Goal: Information Seeking & Learning: Stay updated

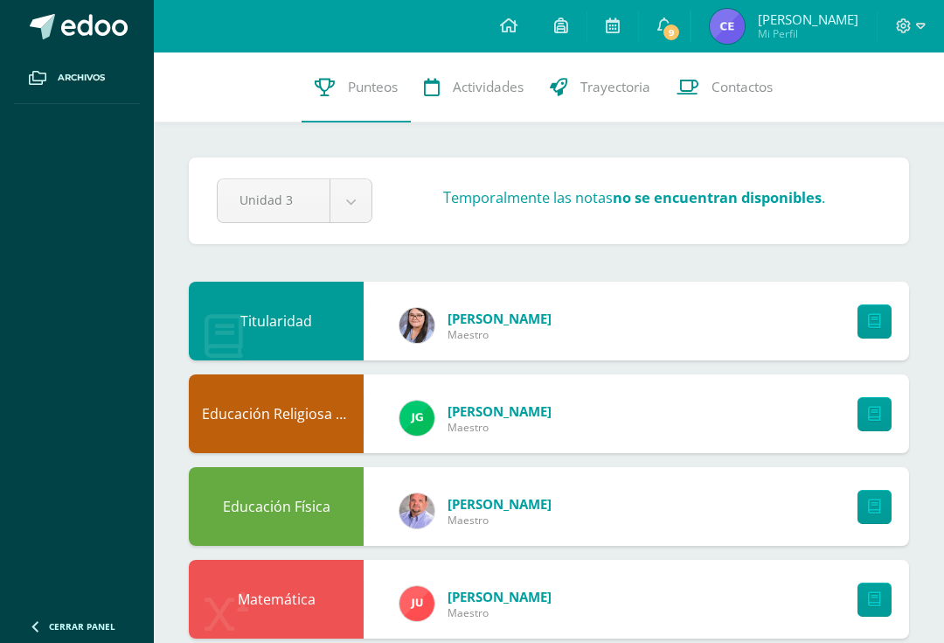
click at [690, 24] on link "9" at bounding box center [664, 26] width 51 height 52
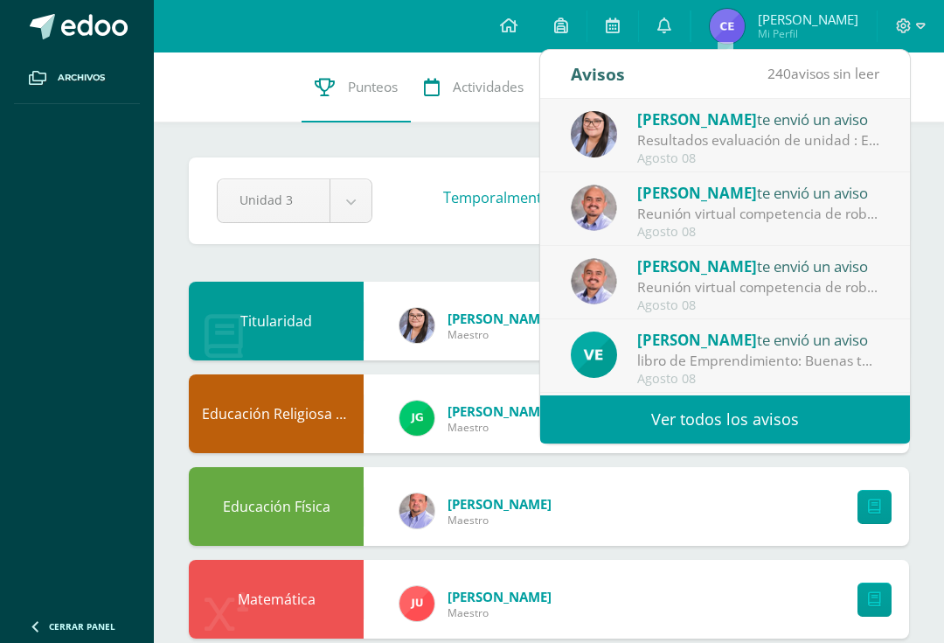
click at [824, 147] on div "Resultados evaluación de unidad : Estimados padres de familia, reciban un atent…" at bounding box center [758, 140] width 243 height 20
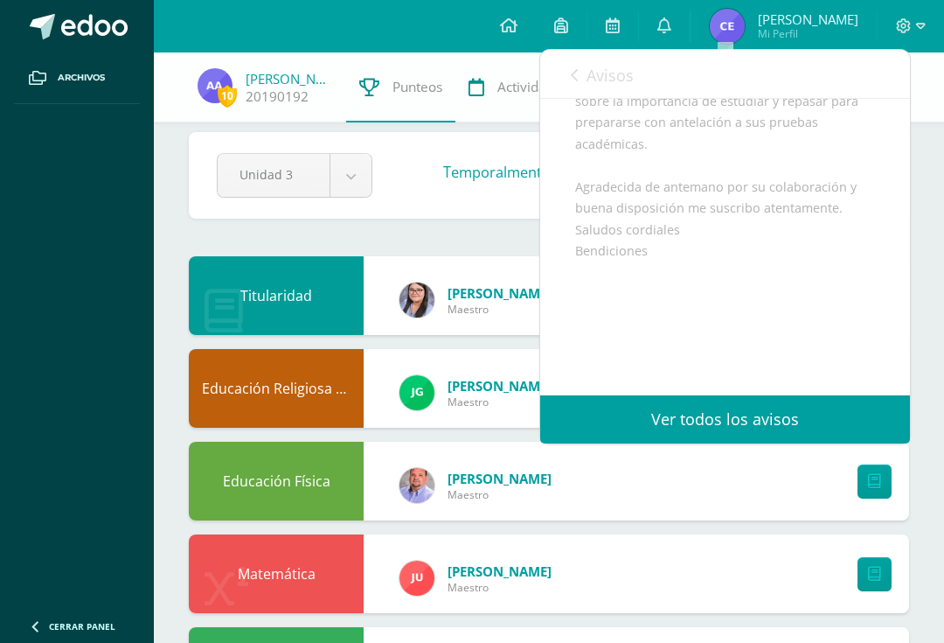
scroll to position [543, 0]
click at [671, 35] on span at bounding box center [664, 26] width 14 height 19
click at [608, 83] on span "Avisos" at bounding box center [610, 75] width 47 height 21
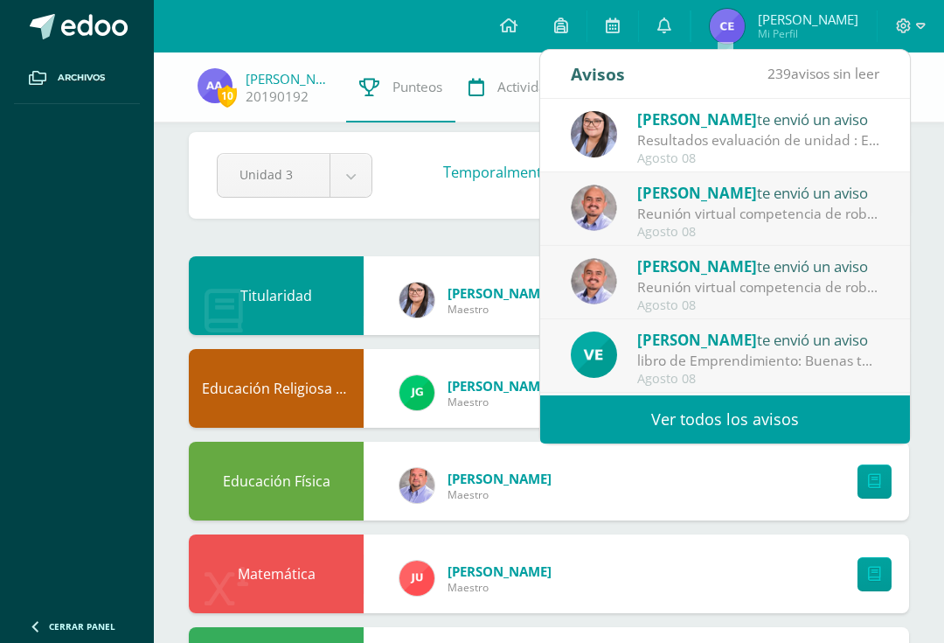
click at [779, 191] on div "[PERSON_NAME] te envió un aviso" at bounding box center [758, 192] width 243 height 23
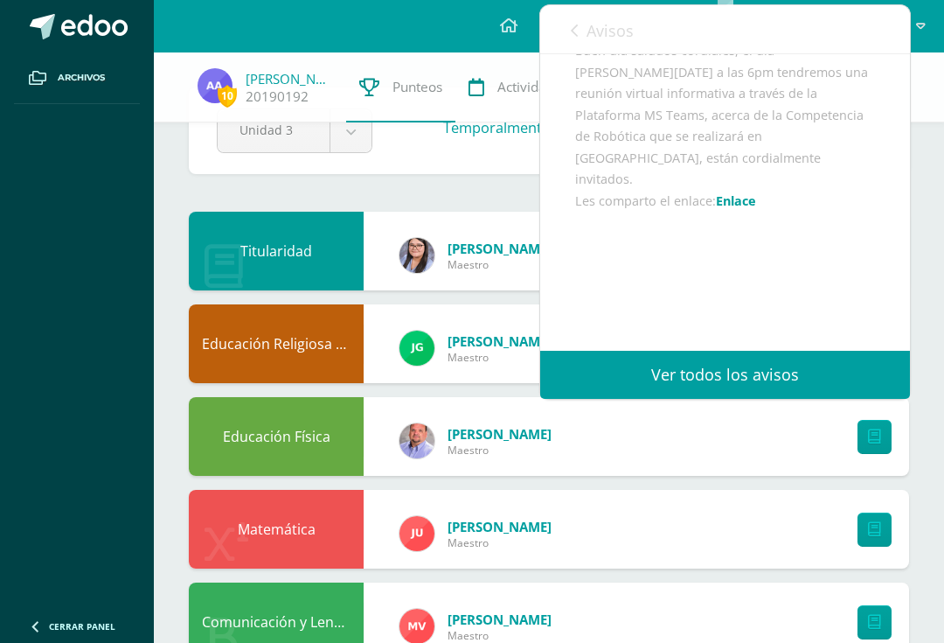
scroll to position [65, 0]
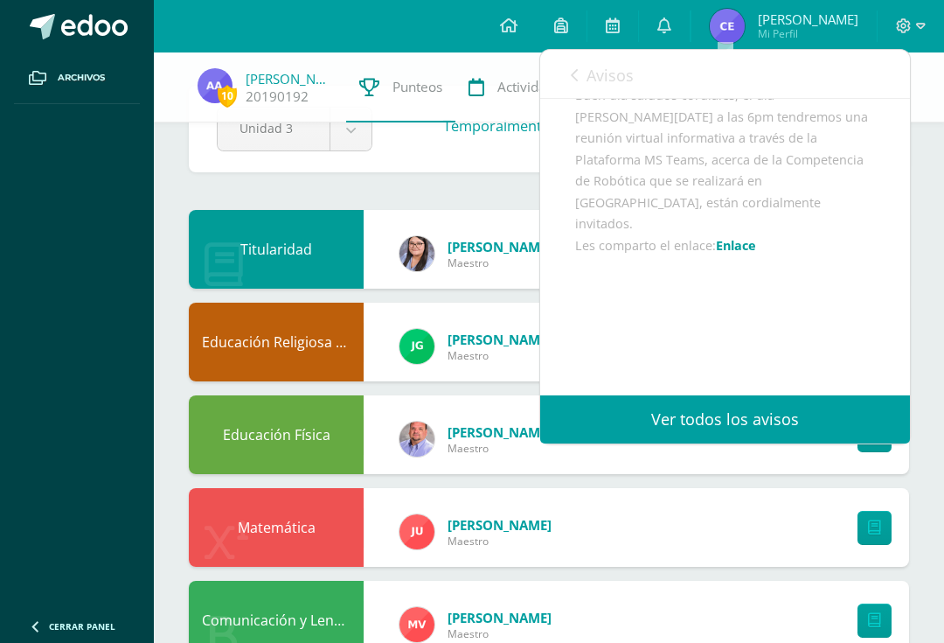
click at [606, 92] on link "Avisos" at bounding box center [602, 75] width 63 height 50
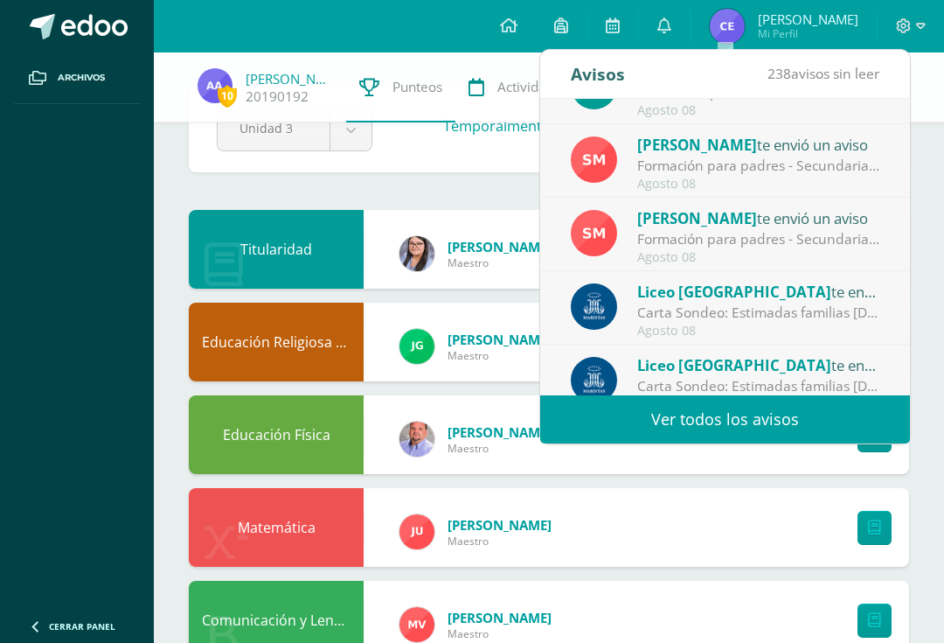
scroll to position [270, 0]
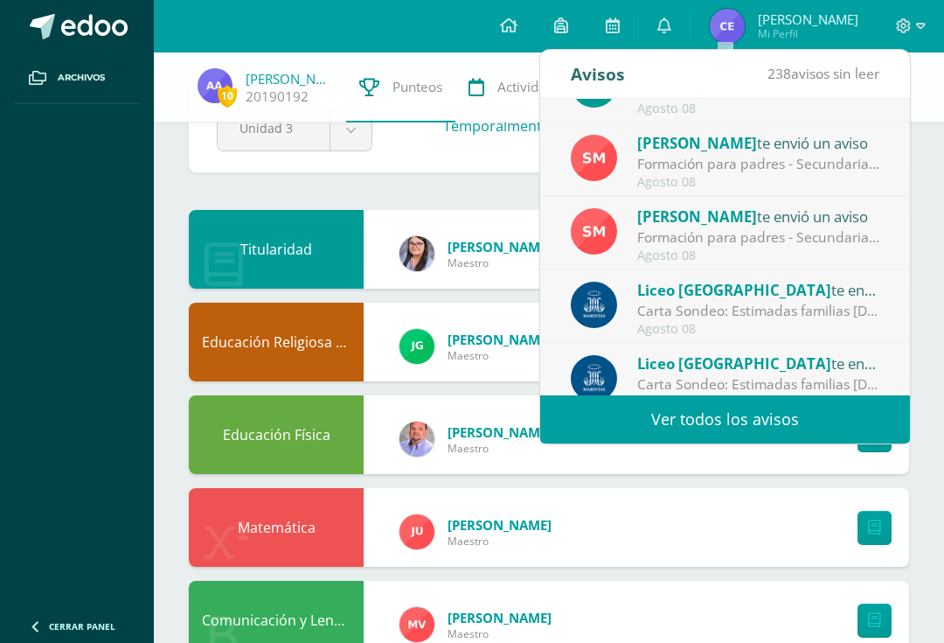
click at [817, 247] on div "Formación para padres - Secundaria: Estimada Familia Marista del [GEOGRAPHIC_DA…" at bounding box center [758, 237] width 243 height 20
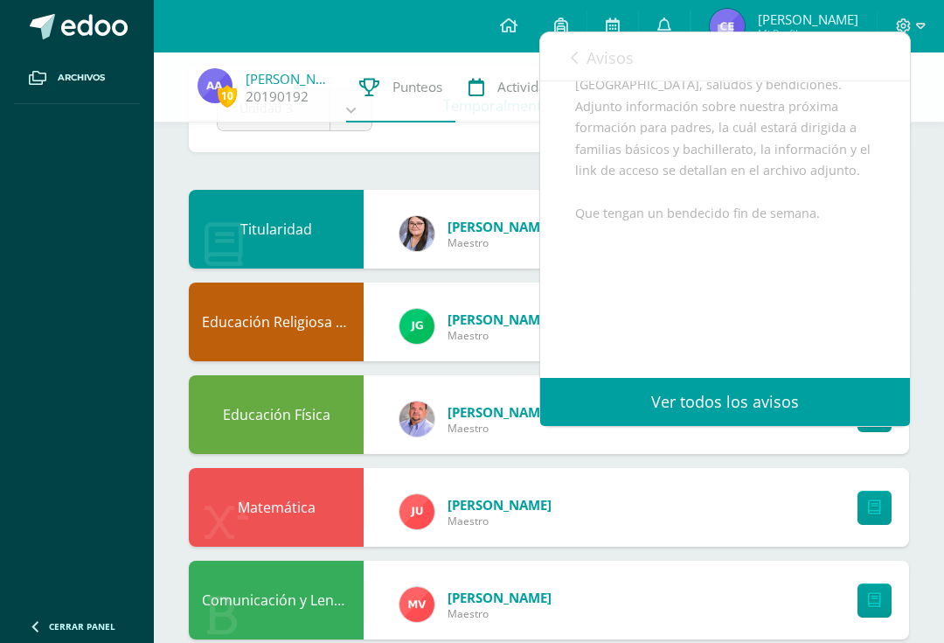
scroll to position [89, 0]
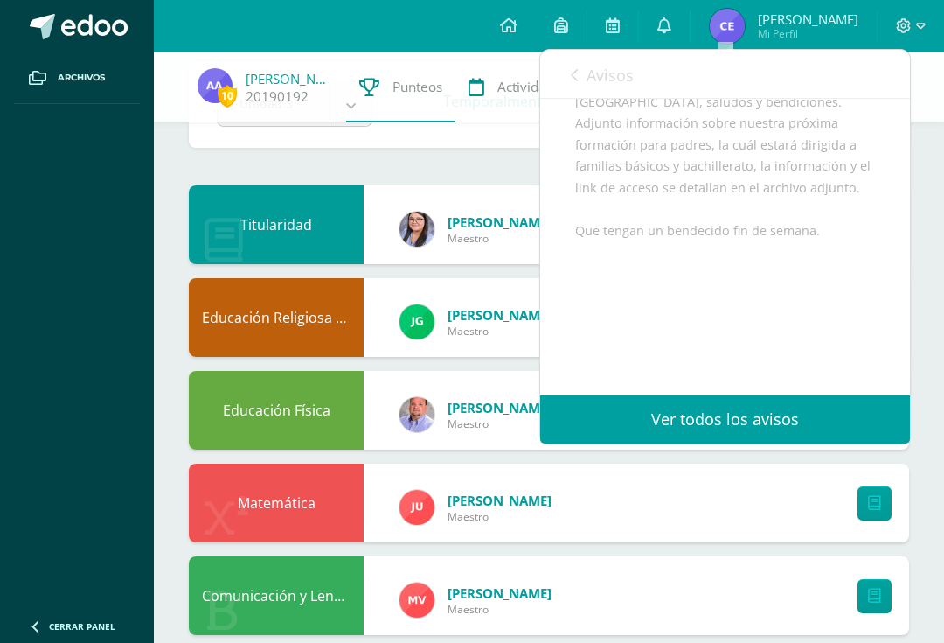
click at [593, 69] on span "Avisos" at bounding box center [610, 75] width 47 height 21
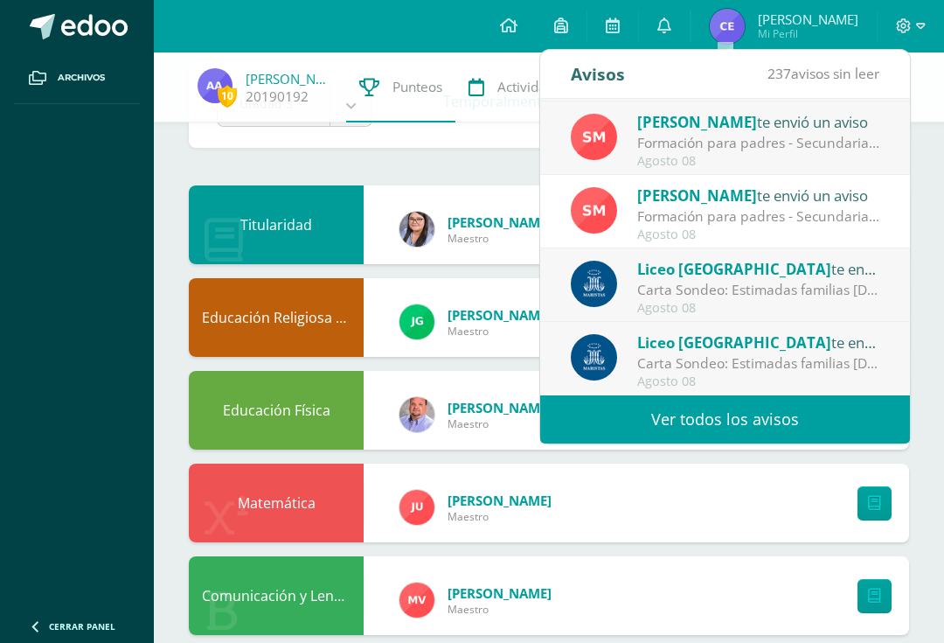
scroll to position [291, 0]
click at [786, 298] on div "Carta Sondeo: Estimadas familias [DEMOGRAPHIC_DATA] les compartimos una importa…" at bounding box center [758, 290] width 243 height 20
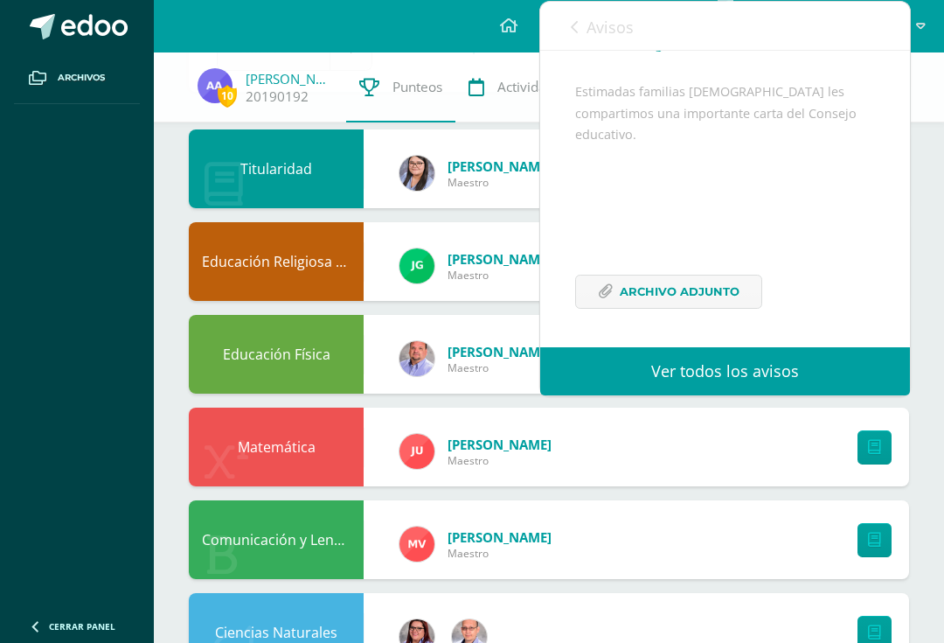
scroll to position [149, 0]
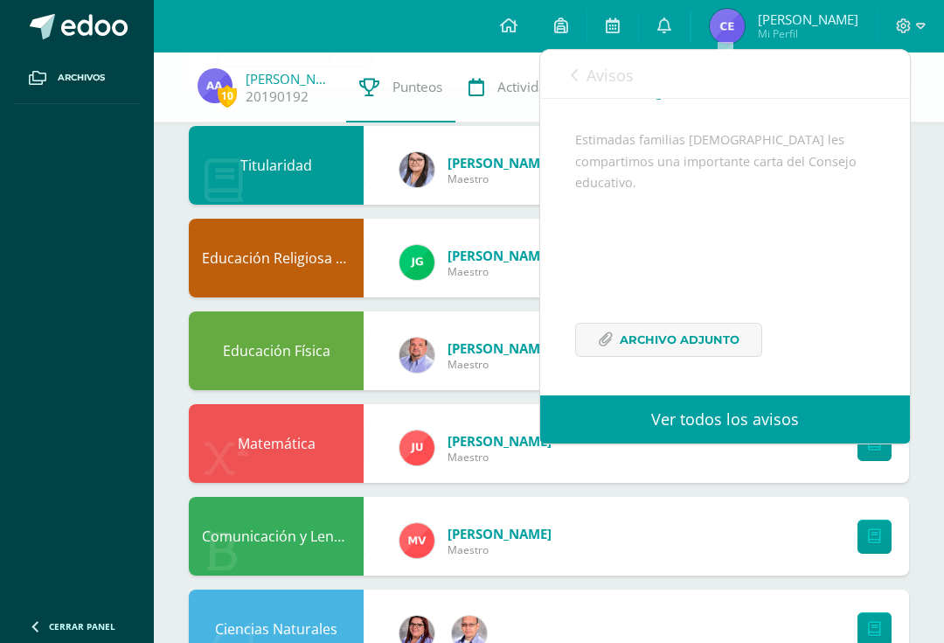
click at [610, 66] on span "Avisos" at bounding box center [610, 75] width 47 height 21
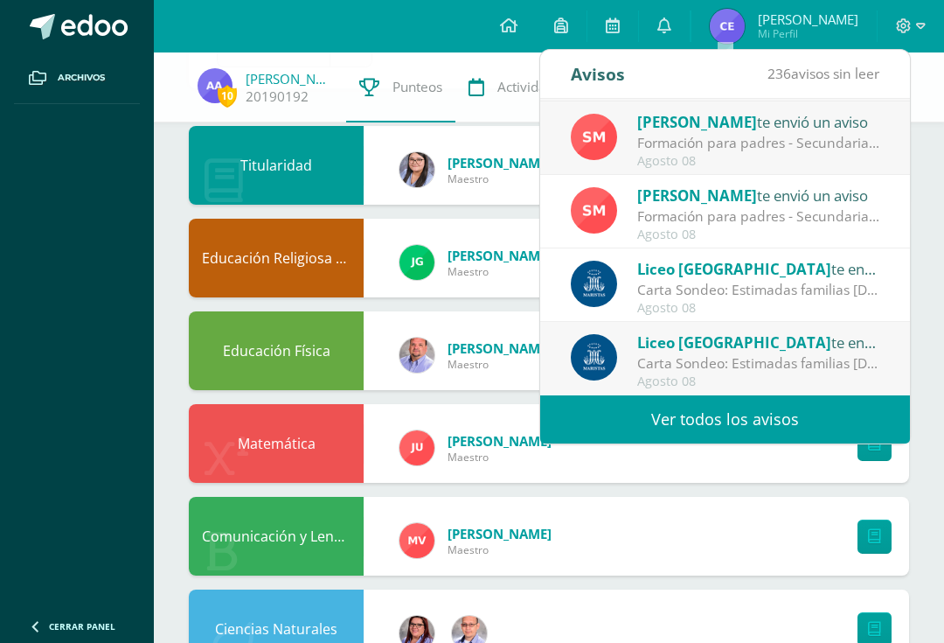
click at [690, 21] on link "0" at bounding box center [664, 26] width 51 height 52
